Goal: Navigation & Orientation: Find specific page/section

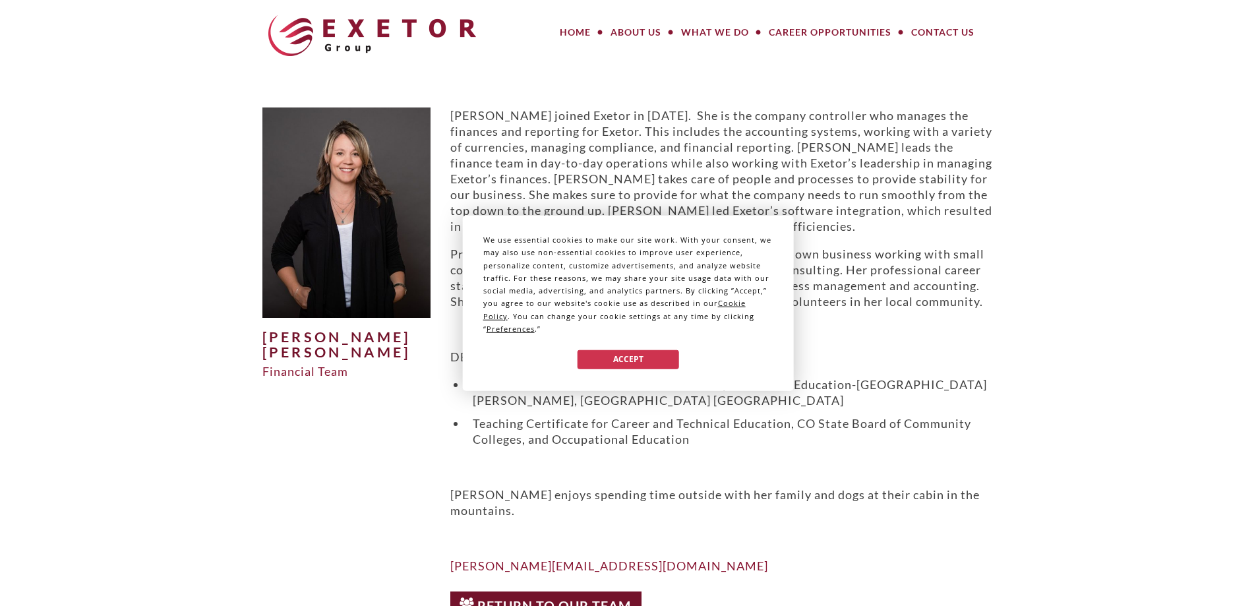
click at [641, 32] on div "We use essential cookies to make our site work. With your consent, we may also …" at bounding box center [628, 303] width 1256 height 606
click at [643, 359] on button "Accept" at bounding box center [627, 358] width 101 height 19
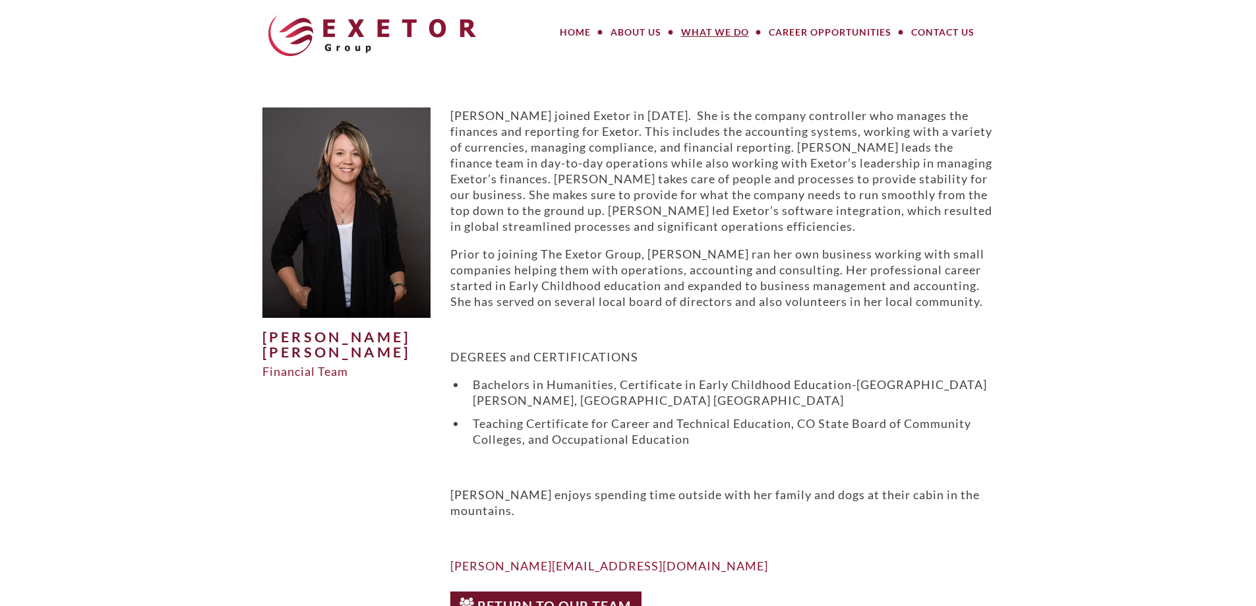
click at [710, 34] on link "What We Do" at bounding box center [715, 32] width 88 height 26
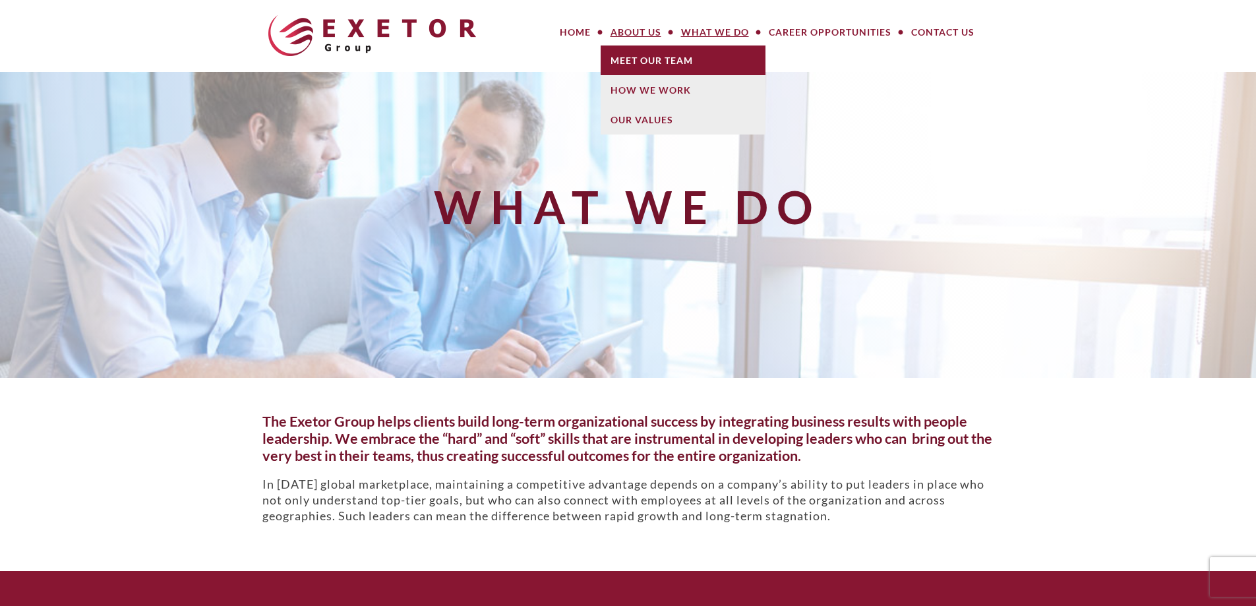
click at [625, 53] on link "Meet Our Team" at bounding box center [682, 60] width 165 height 30
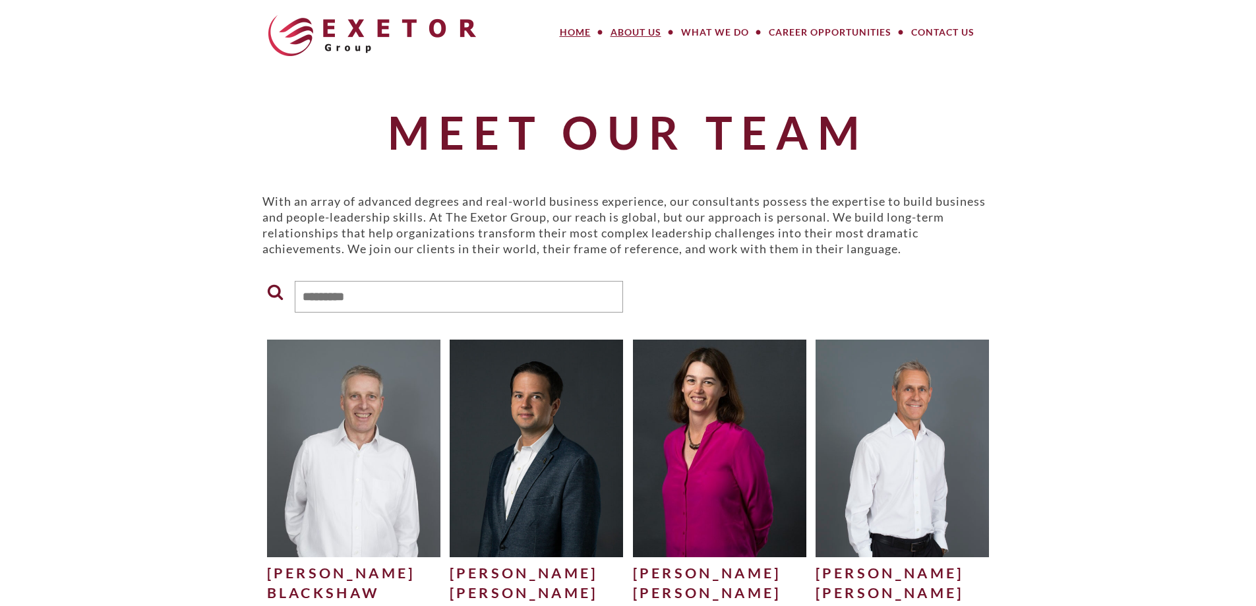
click at [572, 30] on link "Home" at bounding box center [575, 32] width 51 height 26
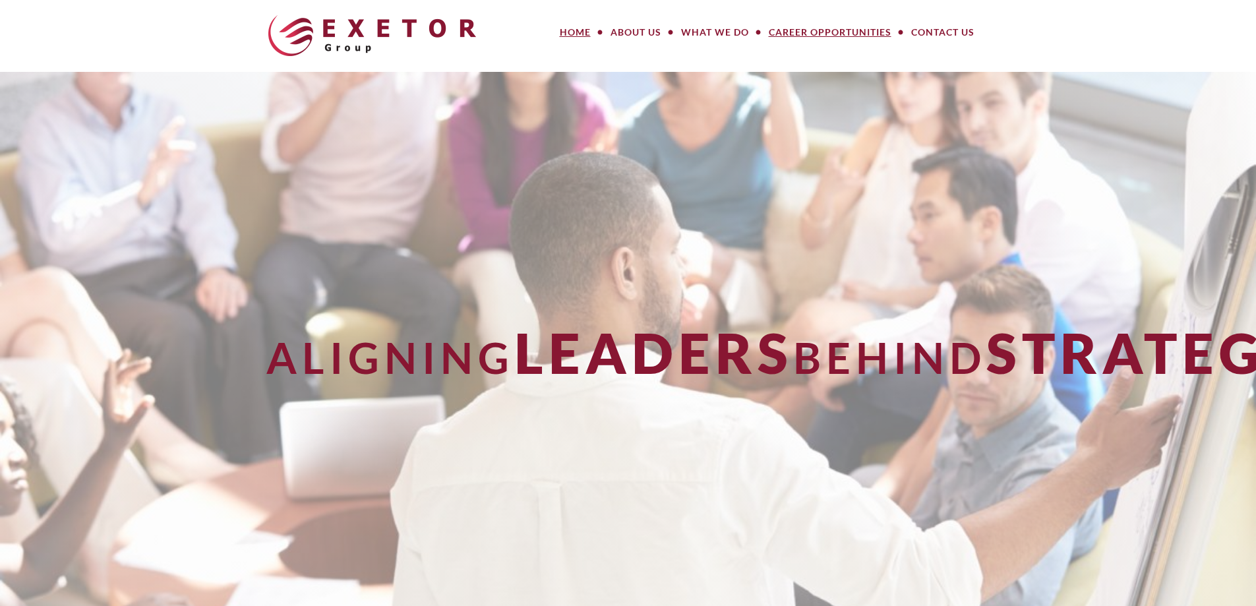
click at [853, 30] on link "Career Opportunities" at bounding box center [830, 32] width 142 height 26
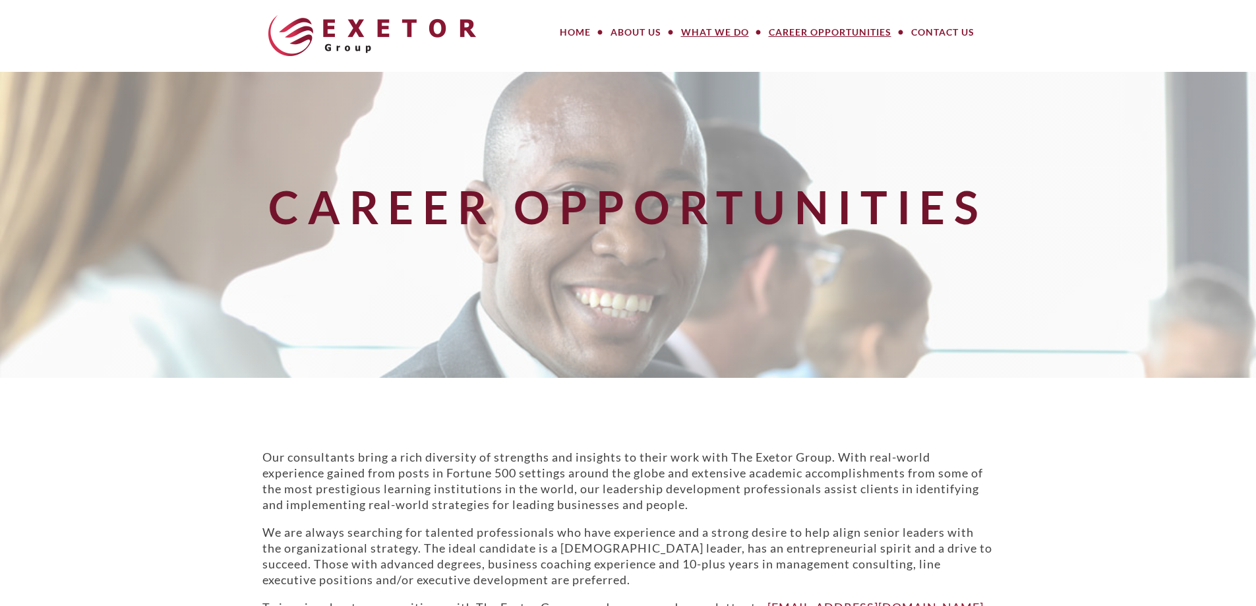
click at [695, 32] on link "What We Do" at bounding box center [715, 32] width 88 height 26
